Goal: Transaction & Acquisition: Purchase product/service

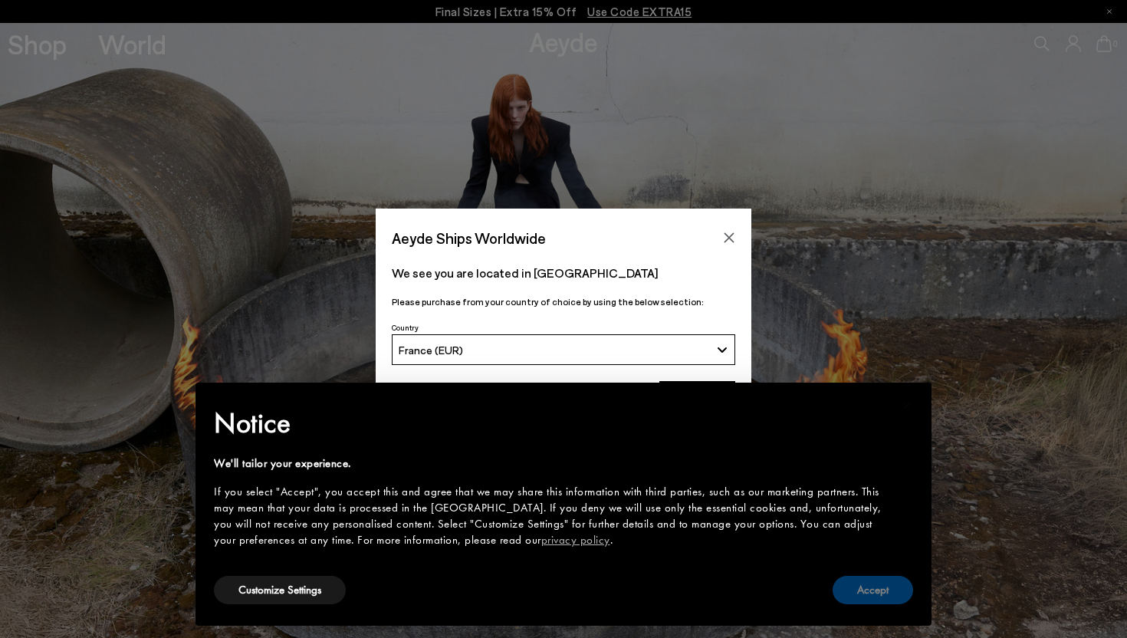
click at [859, 596] on button "Accept" at bounding box center [873, 590] width 80 height 28
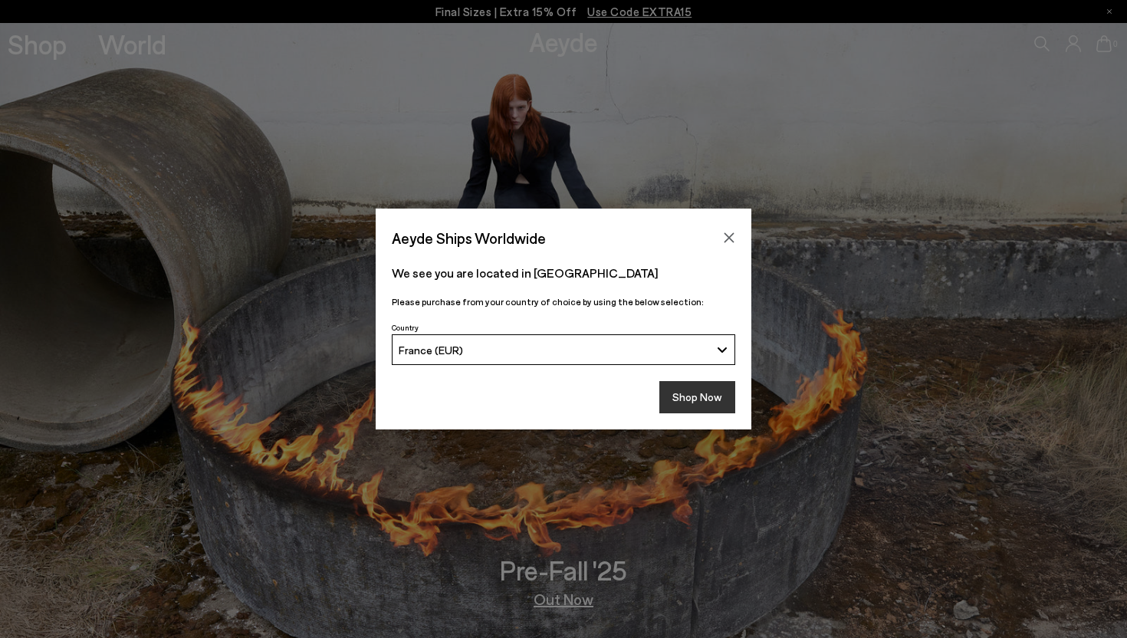
click at [714, 386] on button "Shop Now" at bounding box center [697, 397] width 76 height 32
click at [701, 396] on button "Shop Now" at bounding box center [697, 397] width 76 height 32
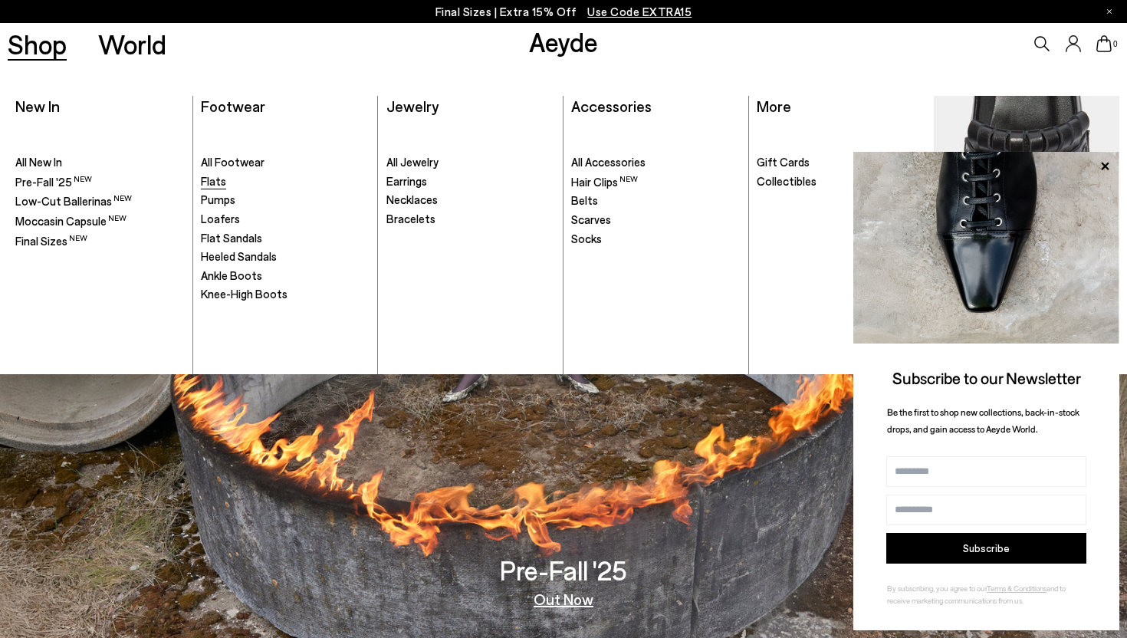
click at [211, 184] on span "Flats" at bounding box center [213, 181] width 25 height 14
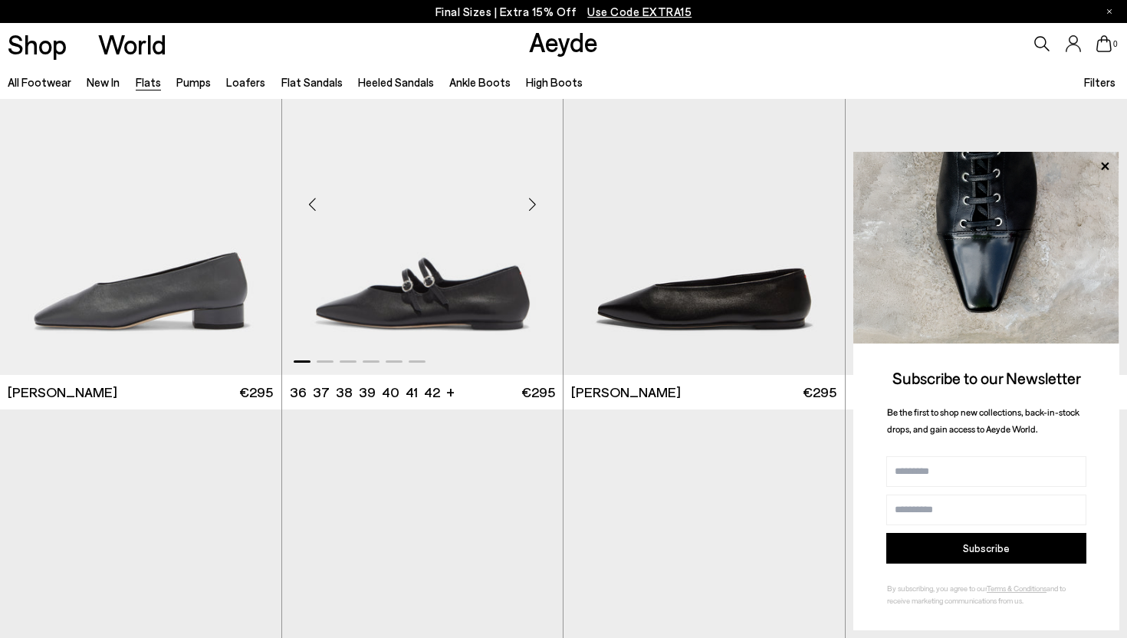
scroll to position [4345, 0]
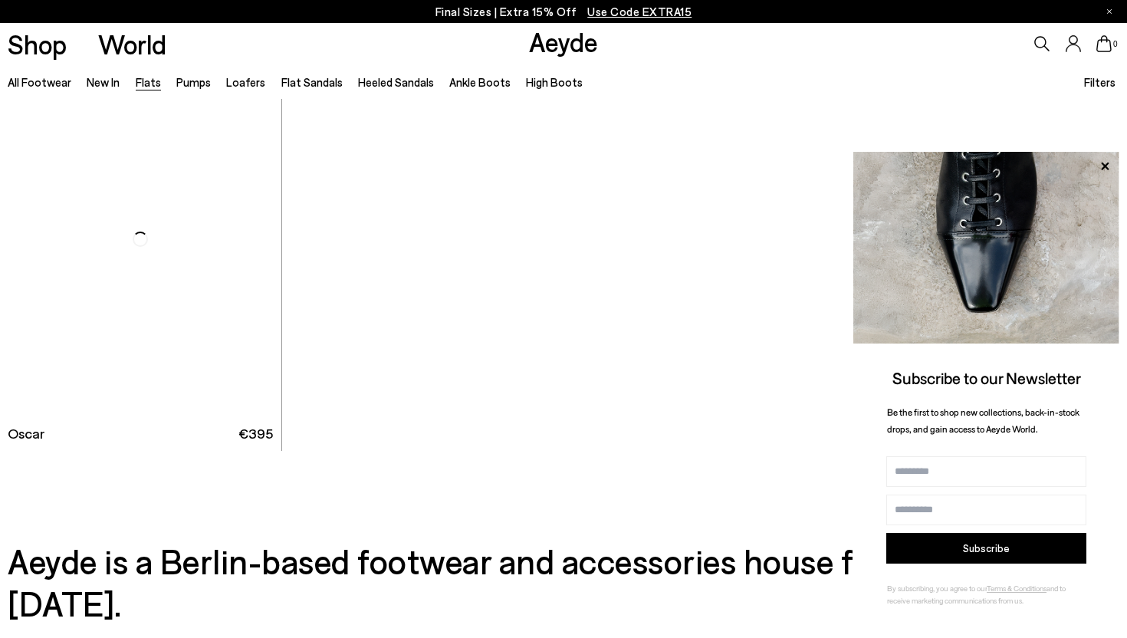
scroll to position [8182, 0]
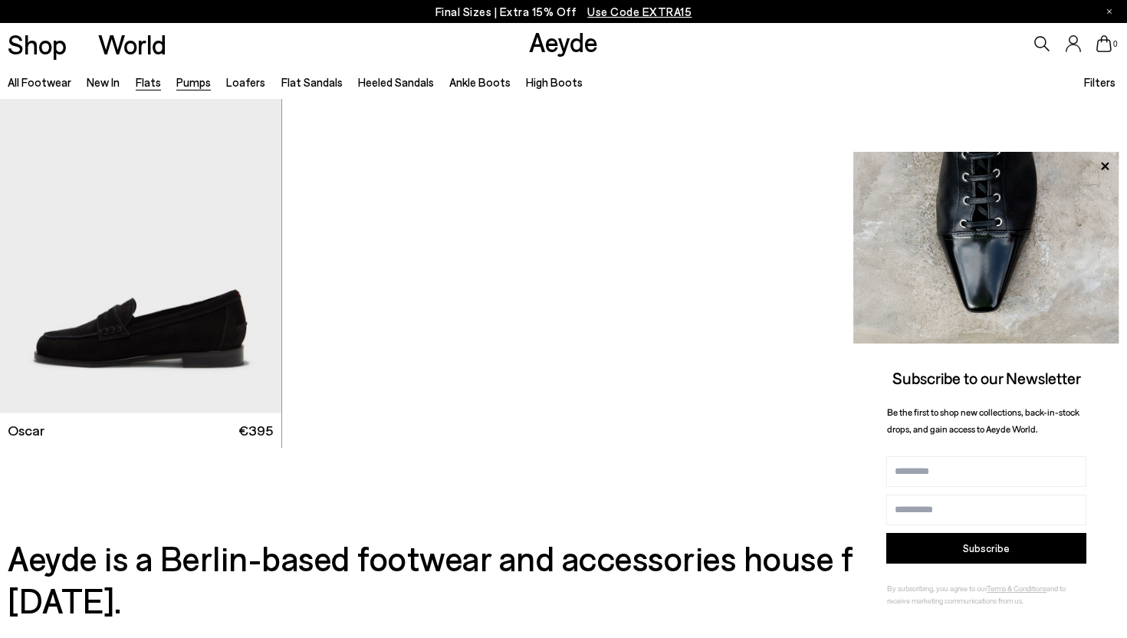
click at [194, 79] on link "Pumps" at bounding box center [193, 82] width 34 height 14
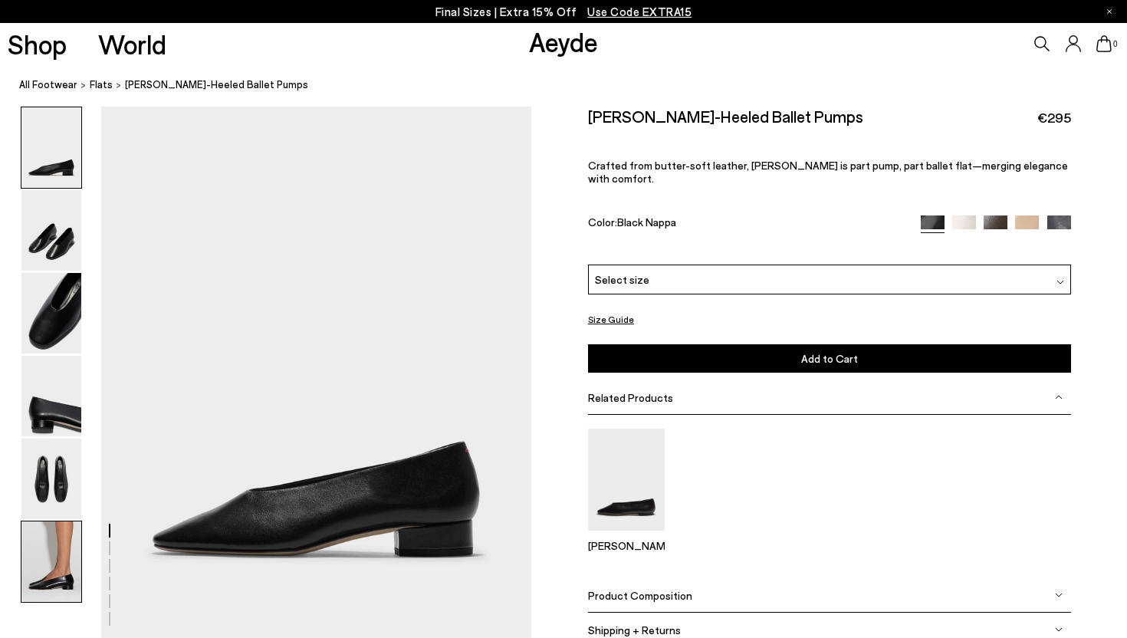
click at [61, 591] on img at bounding box center [51, 561] width 60 height 80
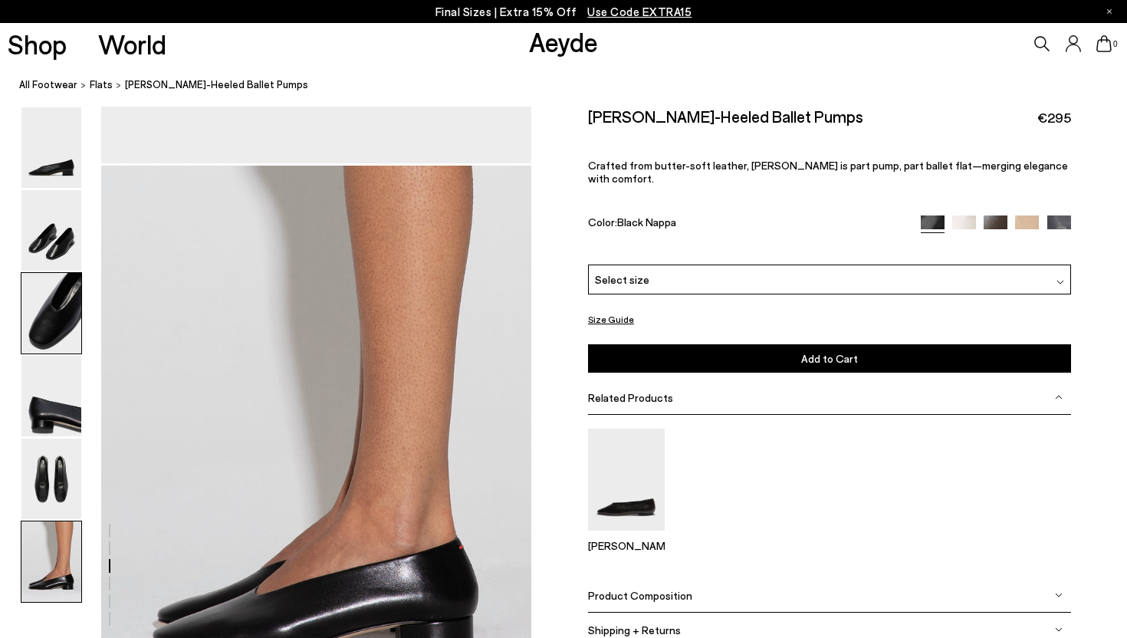
scroll to position [2945, 0]
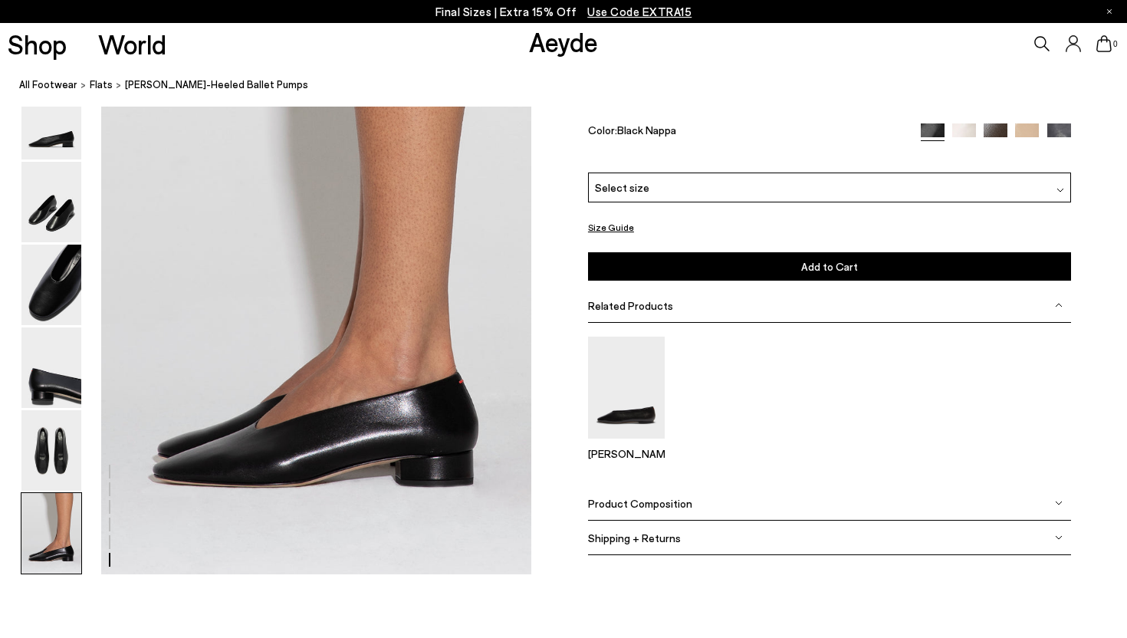
click at [38, 501] on img at bounding box center [51, 533] width 60 height 80
click at [38, 368] on img at bounding box center [51, 367] width 60 height 80
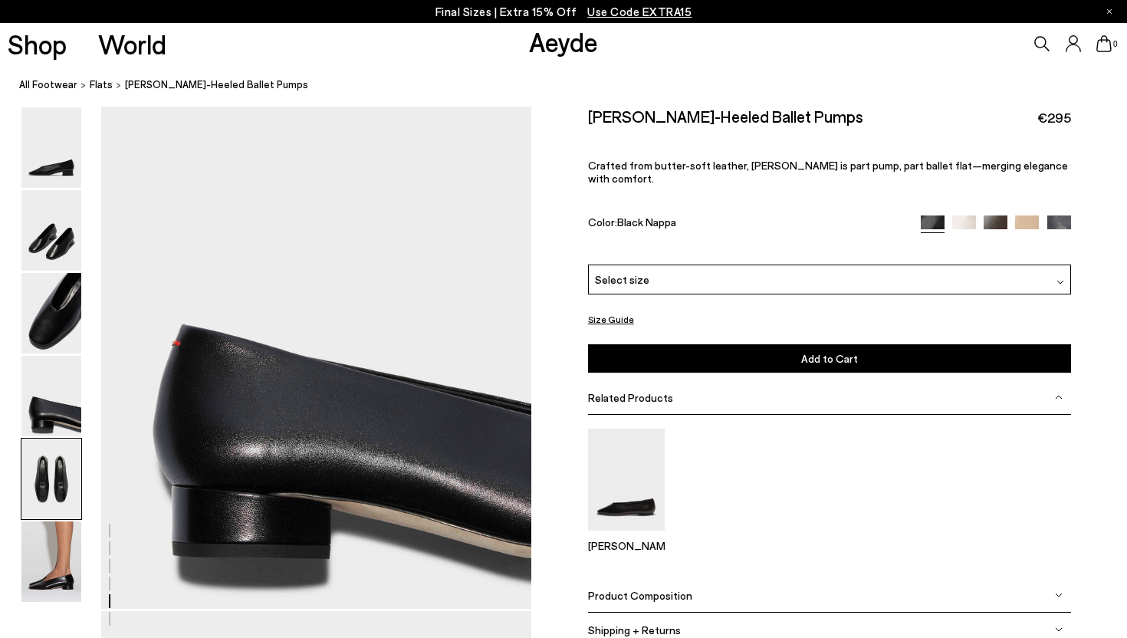
click at [62, 475] on img at bounding box center [51, 479] width 60 height 80
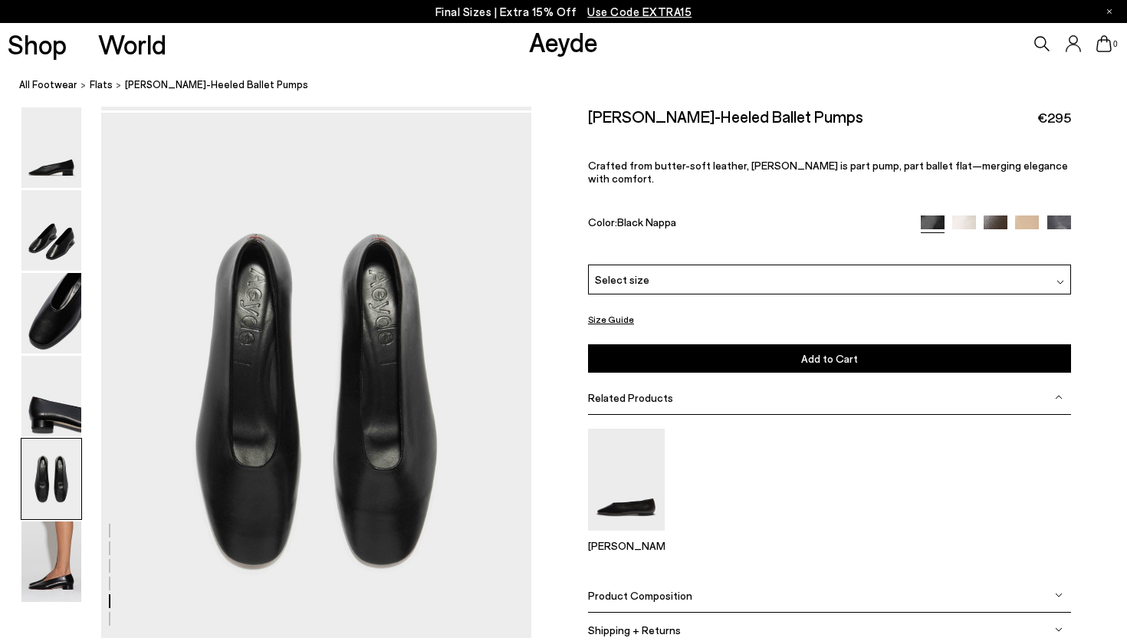
scroll to position [2263, 0]
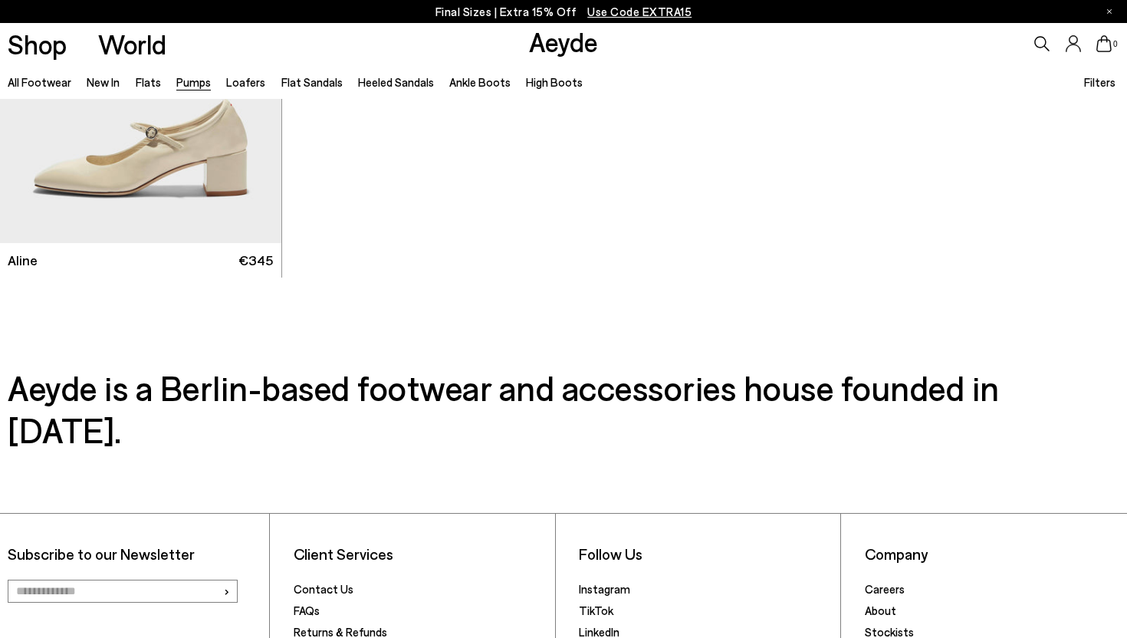
scroll to position [6805, 0]
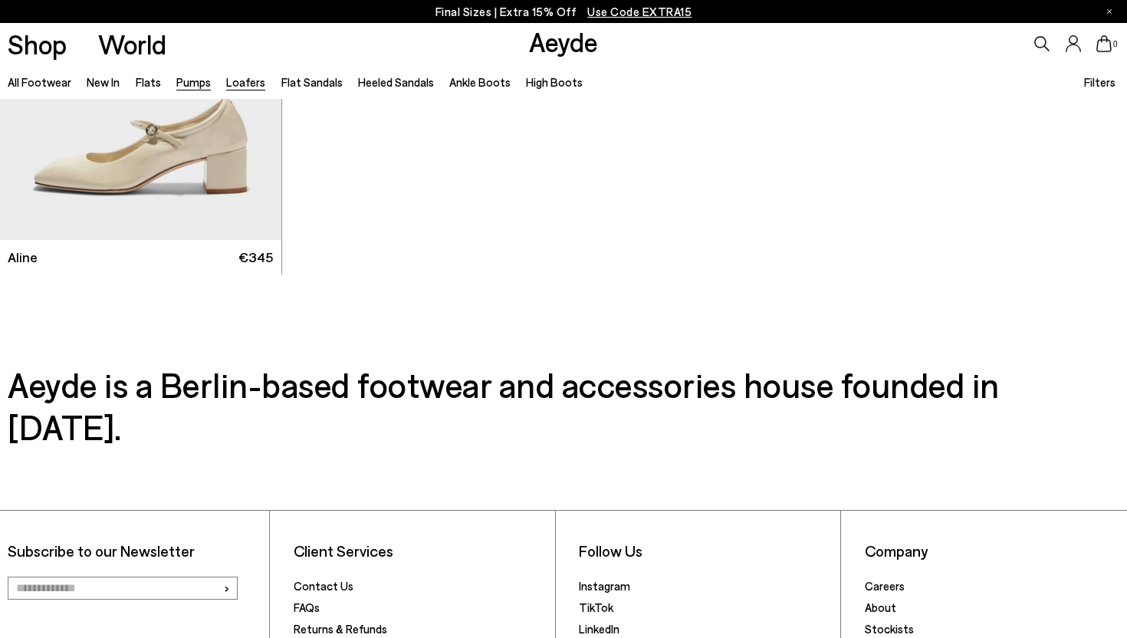
click at [247, 85] on link "Loafers" at bounding box center [245, 82] width 39 height 14
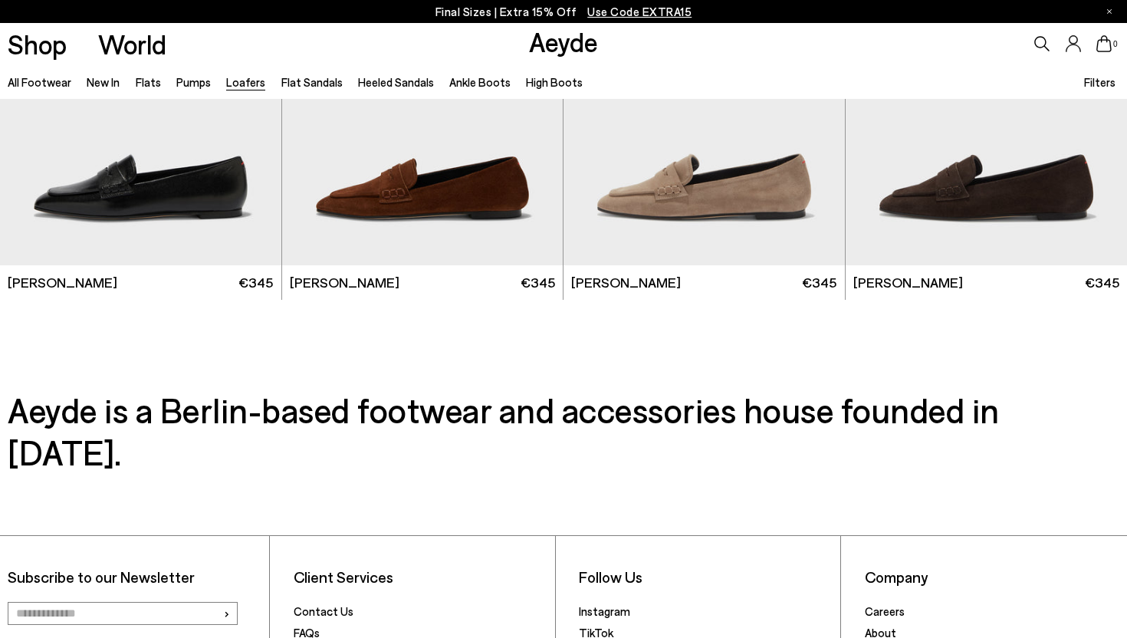
scroll to position [2905, 0]
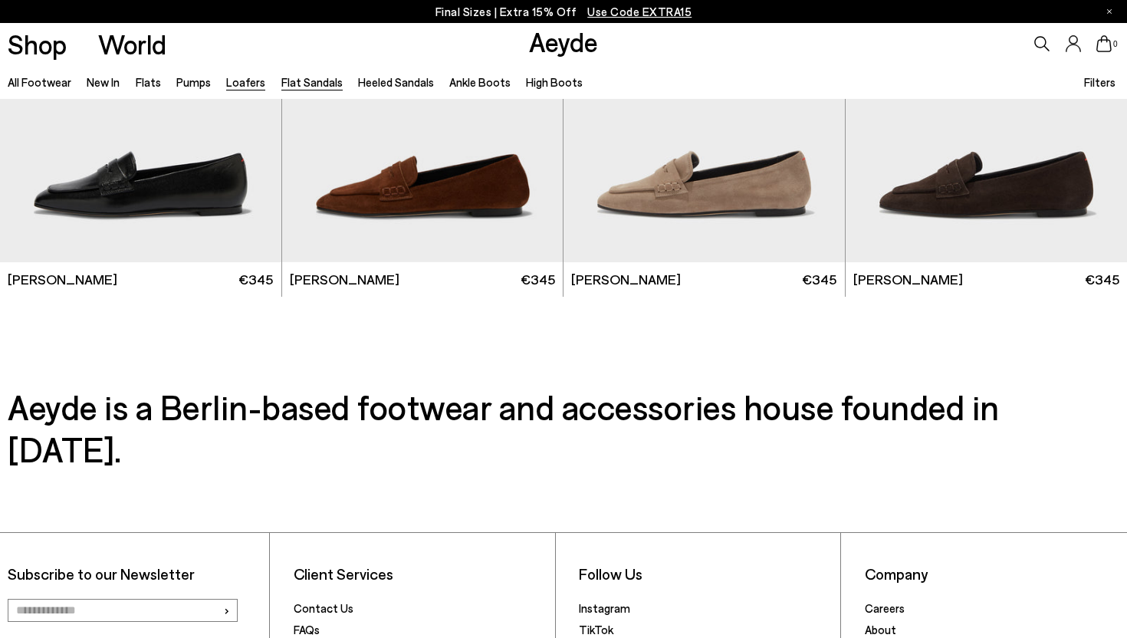
click at [316, 87] on link "Flat Sandals" at bounding box center [311, 82] width 61 height 14
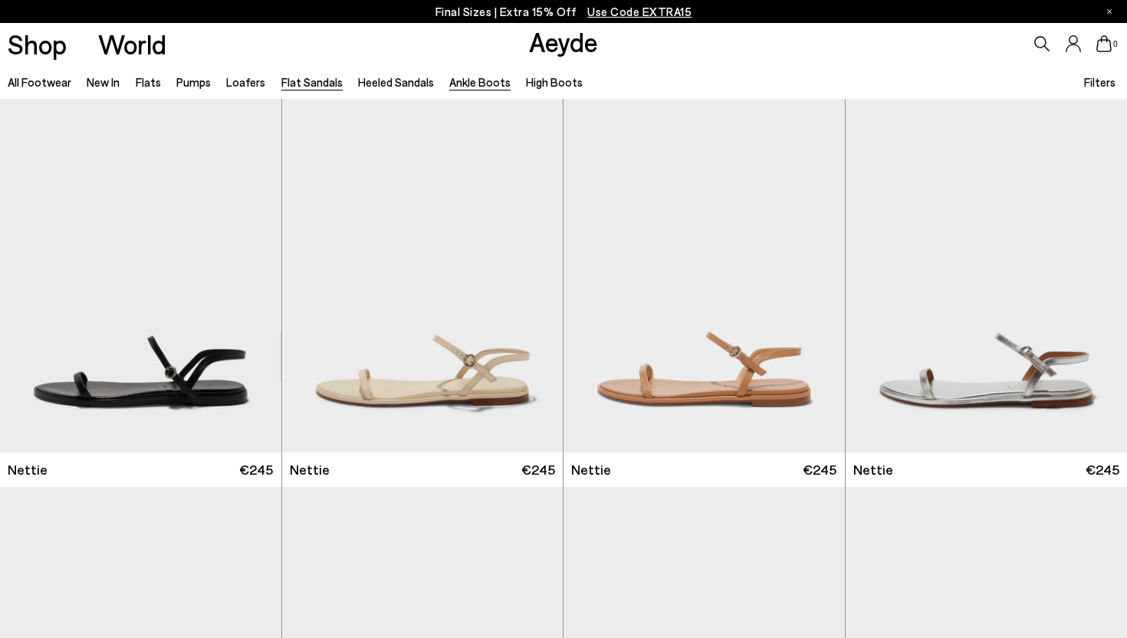
click at [487, 82] on link "Ankle Boots" at bounding box center [479, 82] width 61 height 14
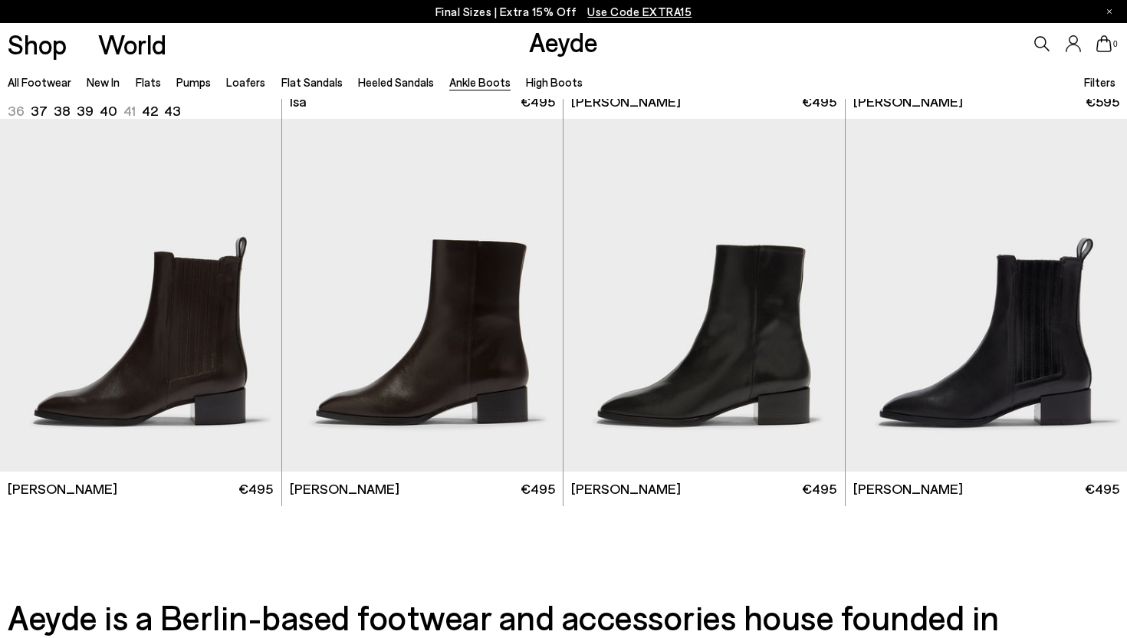
scroll to position [3451, 0]
